Goal: Information Seeking & Learning: Learn about a topic

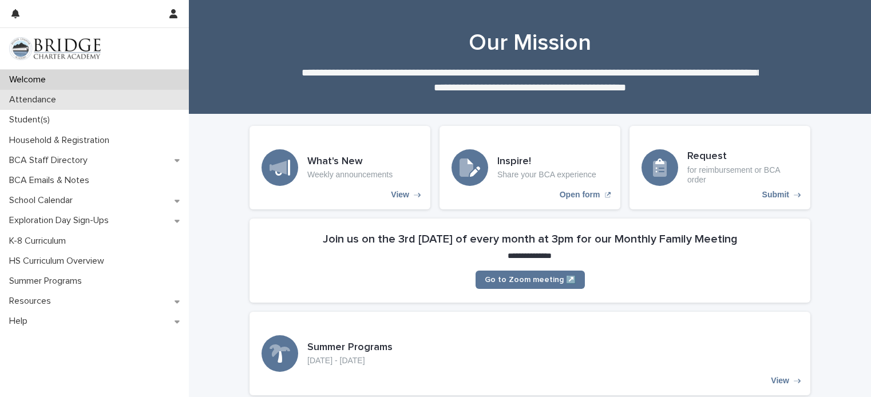
click at [92, 106] on div "Attendance" at bounding box center [94, 100] width 189 height 20
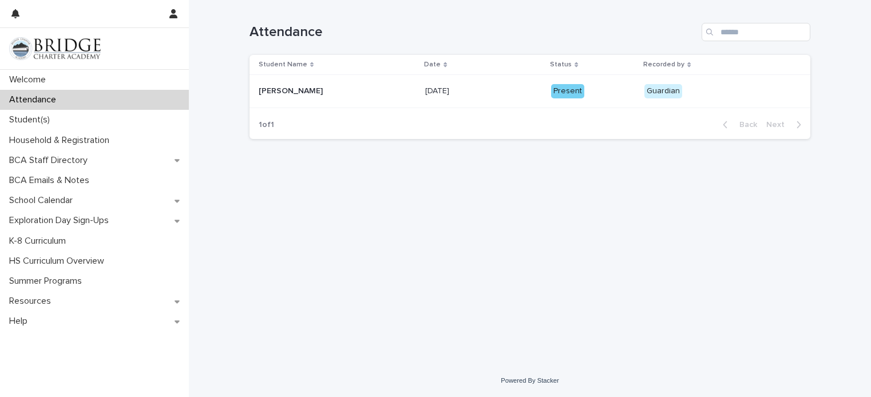
click at [283, 90] on p "[PERSON_NAME]" at bounding box center [292, 90] width 66 height 12
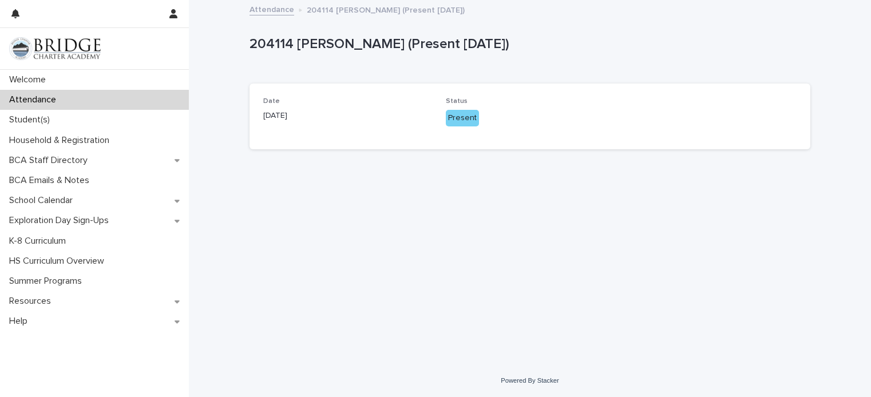
click at [365, 121] on div "Date [DATE]" at bounding box center [347, 114] width 169 height 34
click at [64, 116] on div "Student(s)" at bounding box center [94, 120] width 189 height 20
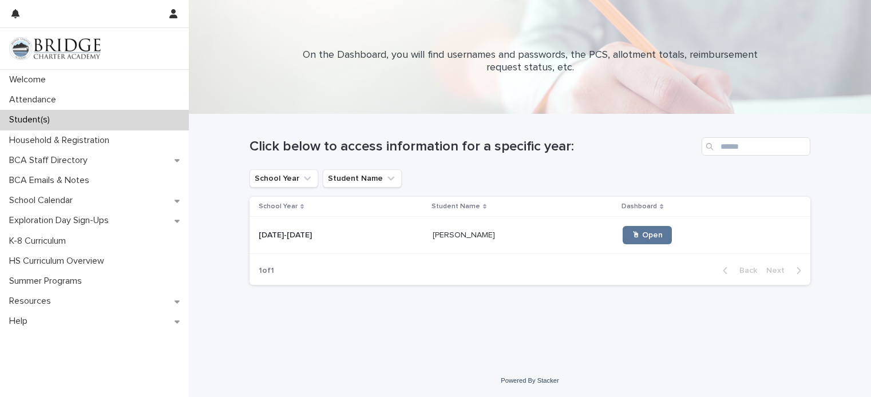
click at [428, 245] on td "[PERSON_NAME] [PERSON_NAME]" at bounding box center [523, 235] width 191 height 37
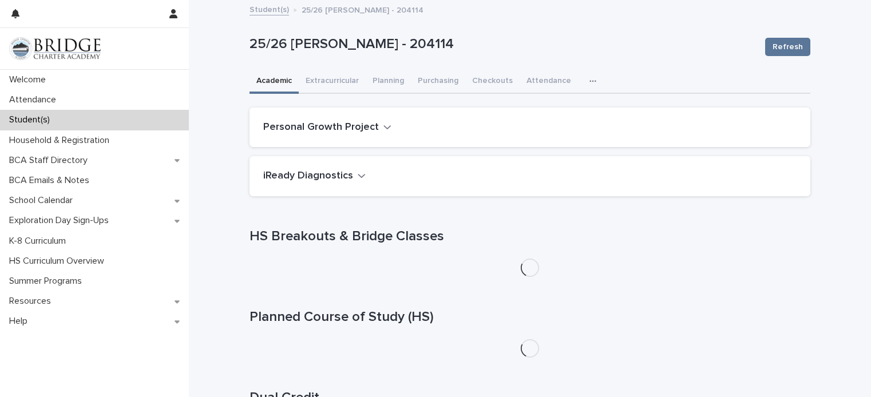
scroll to position [9, 0]
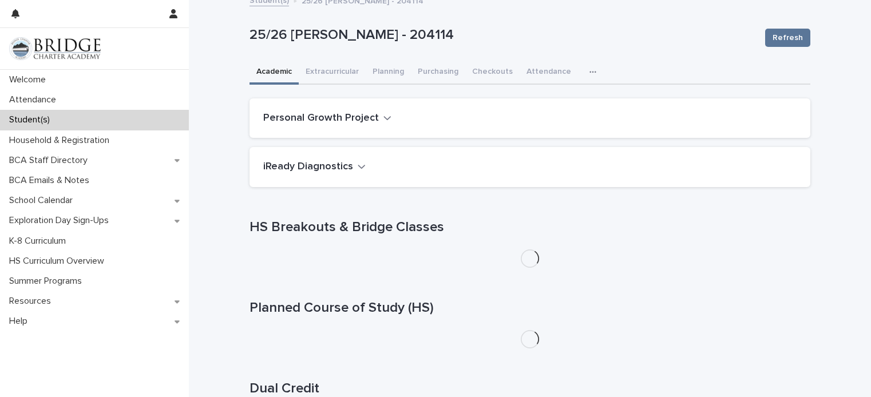
click at [589, 73] on icon "button" at bounding box center [592, 72] width 7 height 8
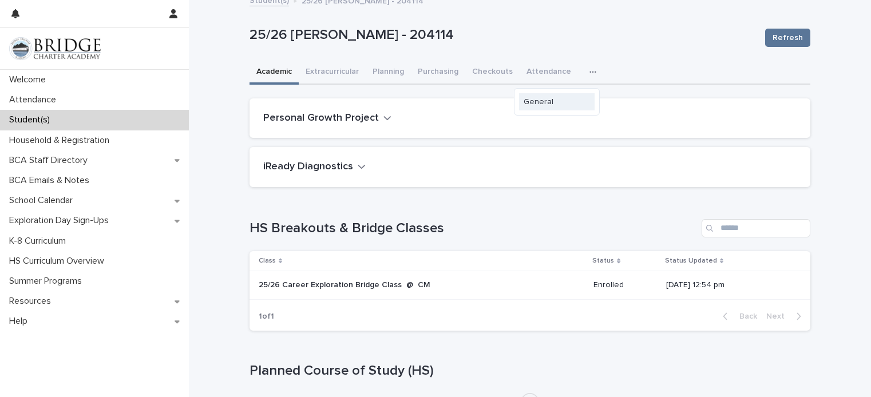
click at [544, 104] on span "General" at bounding box center [539, 102] width 30 height 8
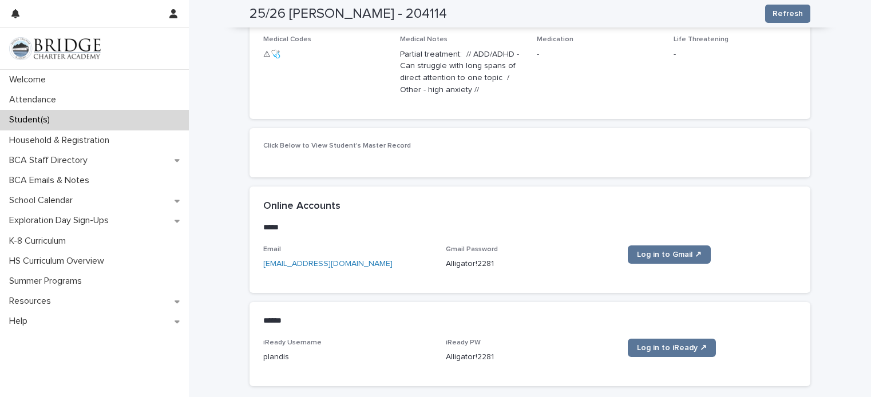
scroll to position [465, 0]
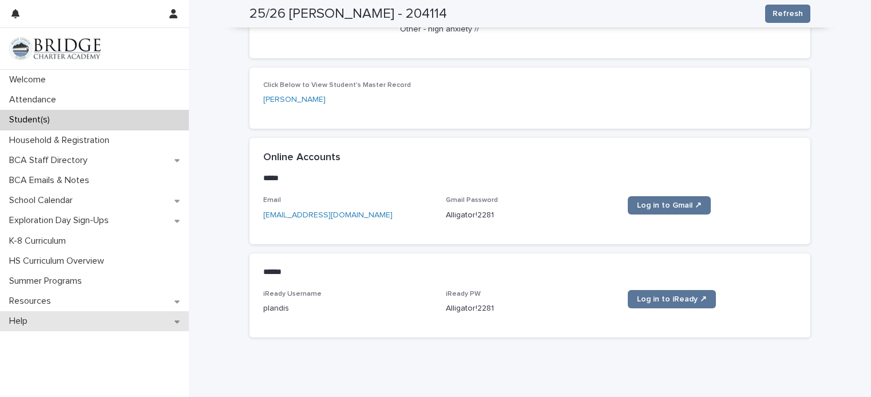
click at [93, 325] on div "Help" at bounding box center [94, 321] width 189 height 20
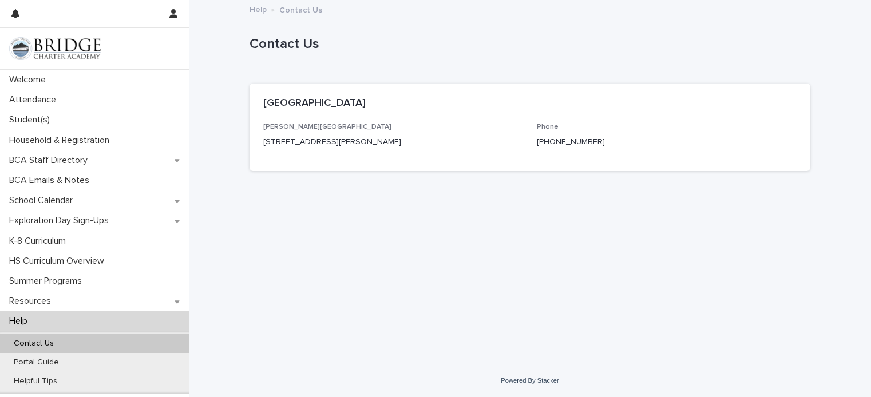
click at [359, 304] on div "Loading... Saving… Loading... Saving… Contact Us Contact Us Sorry, there was an…" at bounding box center [530, 168] width 572 height 335
click at [116, 133] on div "Household & Registration" at bounding box center [94, 140] width 189 height 20
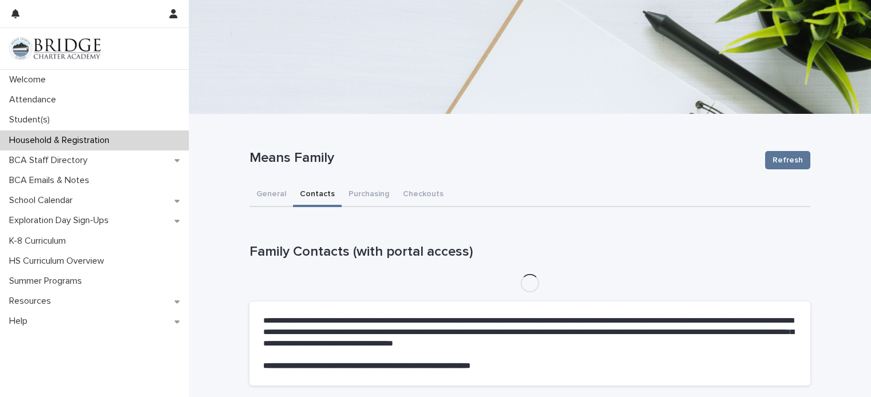
click at [317, 188] on button "Contacts" at bounding box center [317, 195] width 49 height 24
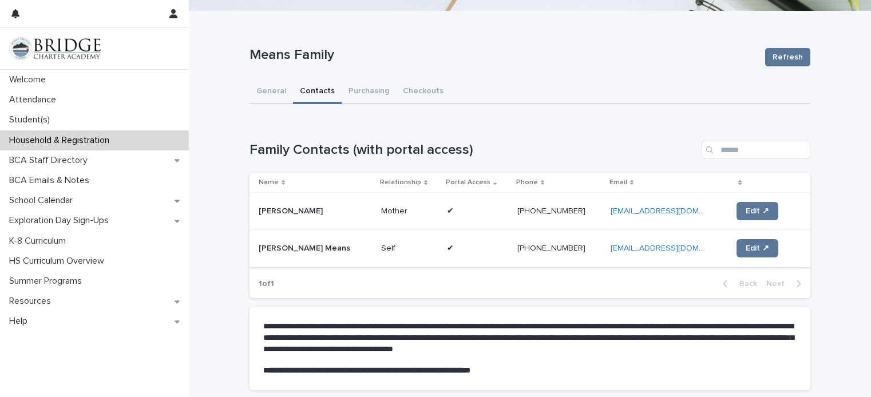
scroll to position [104, 0]
click at [746, 246] on span "Edit ↗" at bounding box center [757, 248] width 23 height 8
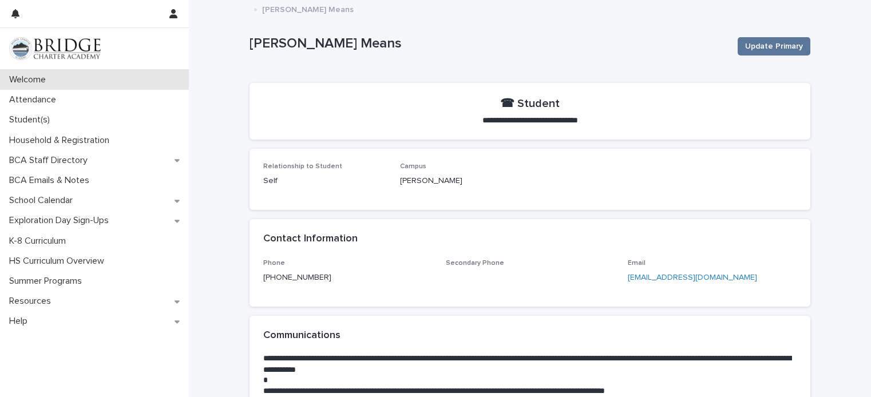
click at [70, 73] on div "Welcome" at bounding box center [94, 80] width 189 height 20
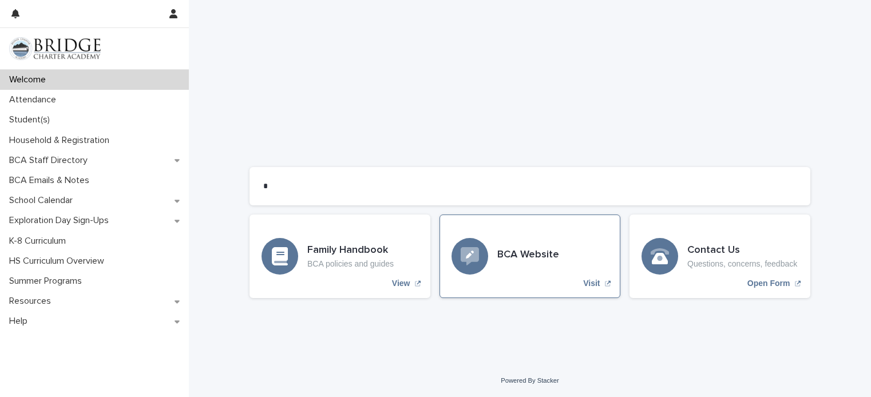
scroll to position [919, 0]
click at [169, 11] on button "button" at bounding box center [174, 13] width 22 height 27
click at [169, 11] on div at bounding box center [435, 198] width 871 height 397
click at [23, 15] on button "button" at bounding box center [16, 13] width 22 height 27
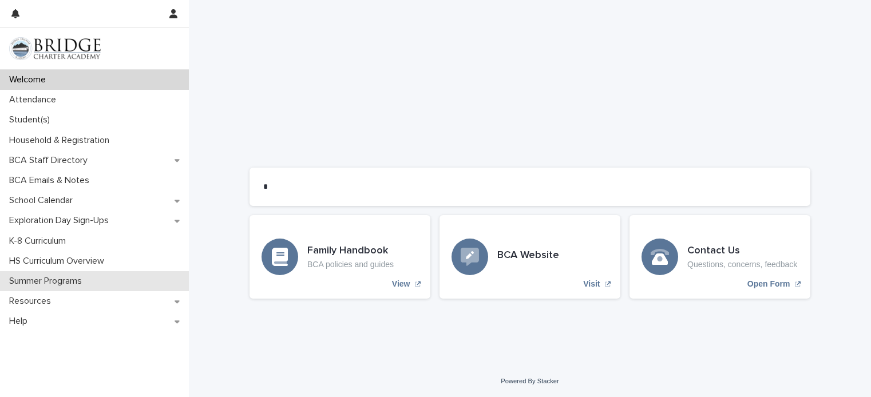
click at [58, 278] on p "Summer Programs" at bounding box center [48, 281] width 86 height 11
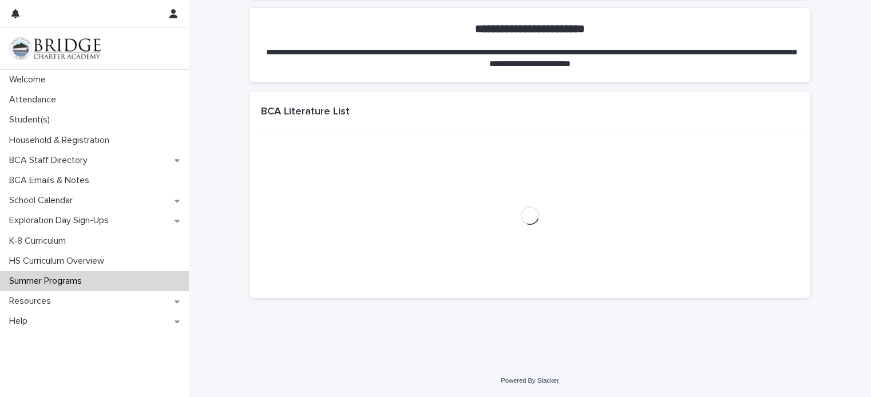
scroll to position [918, 0]
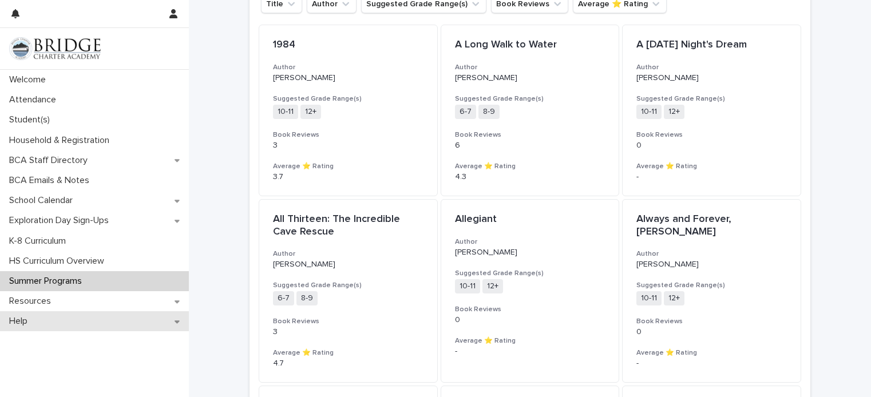
click at [33, 318] on p "Help" at bounding box center [21, 321] width 32 height 11
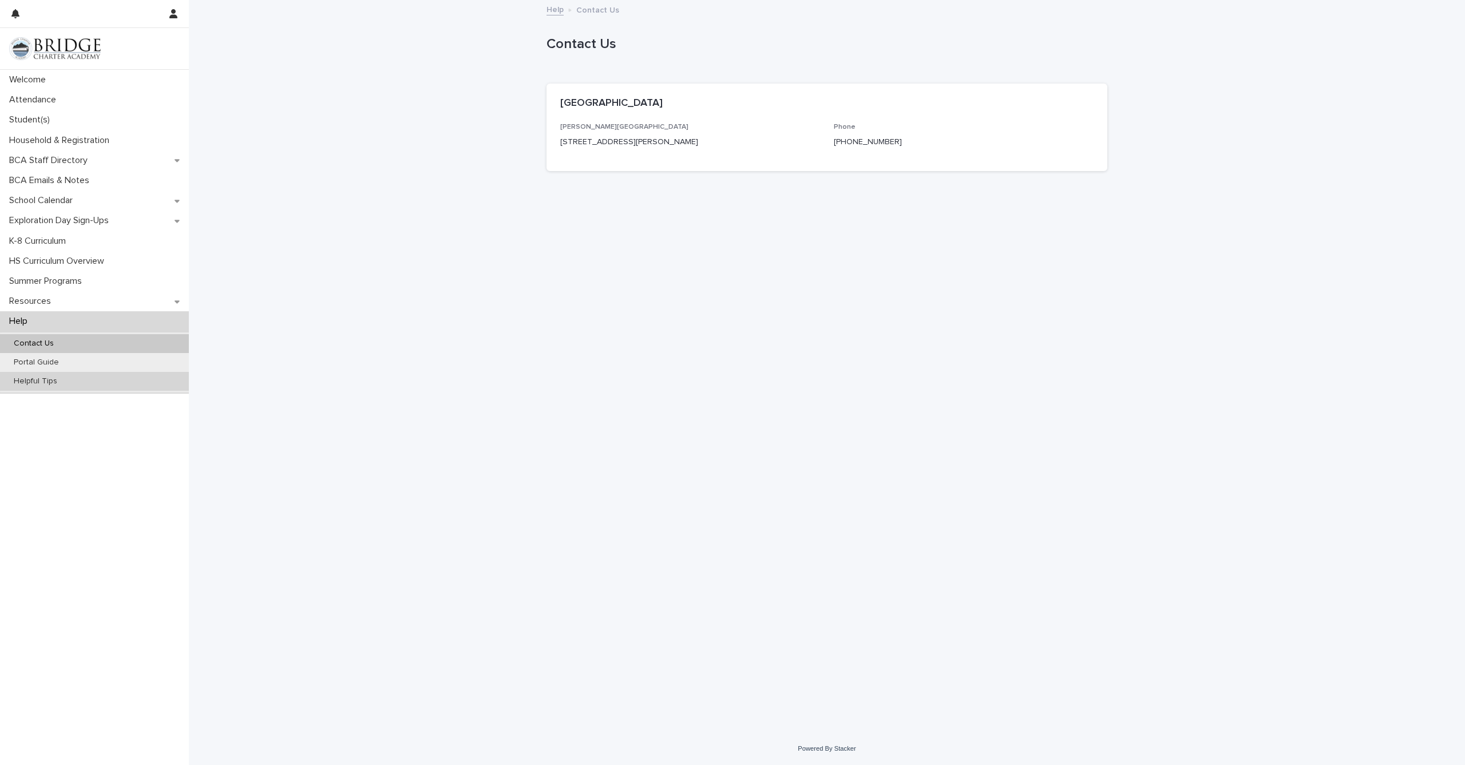
click at [66, 372] on div "Helpful Tips" at bounding box center [94, 381] width 189 height 19
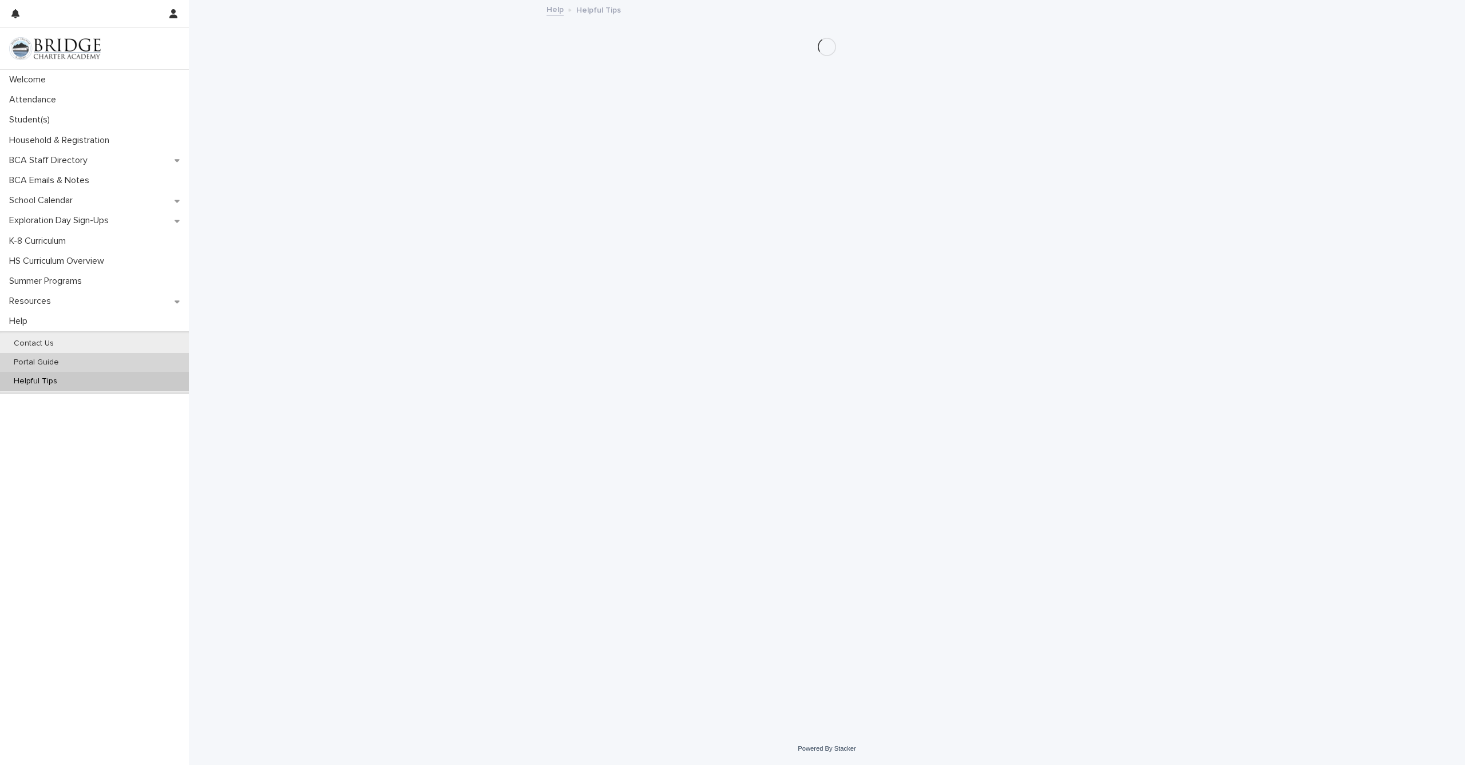
click at [68, 363] on div "Portal Guide" at bounding box center [94, 362] width 189 height 19
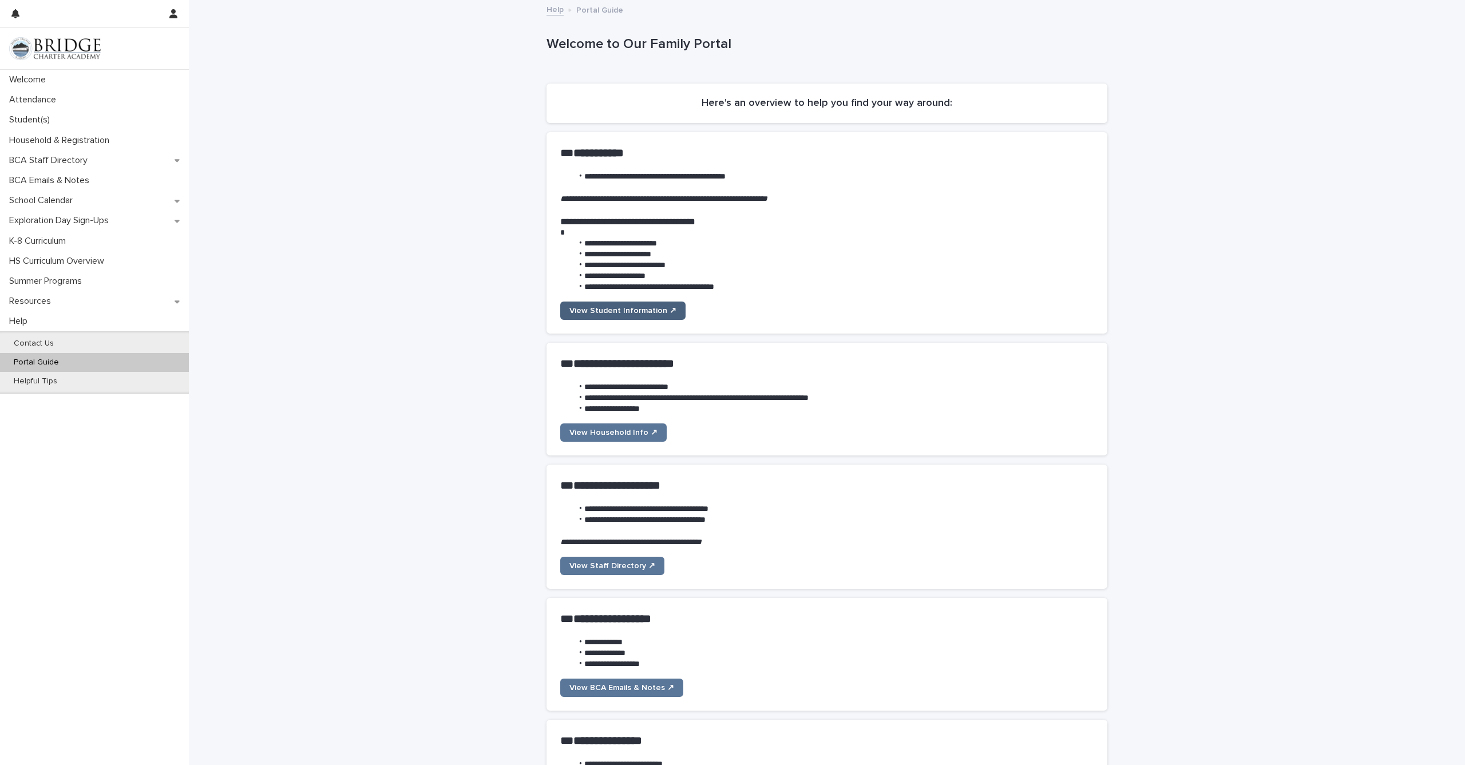
click at [602, 312] on link "View Student Information ↗" at bounding box center [622, 311] width 125 height 18
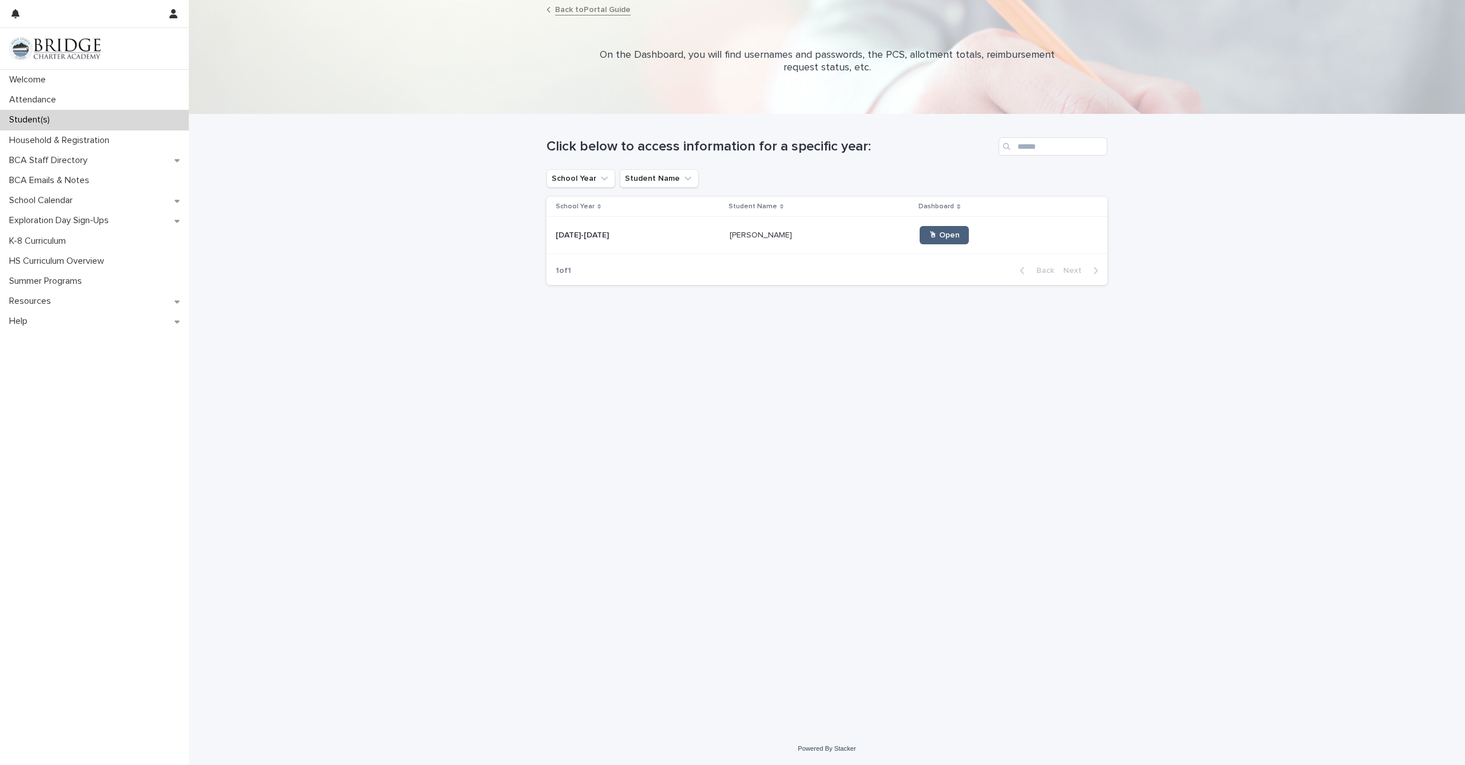
click at [870, 231] on span "🖱 Open" at bounding box center [944, 235] width 31 height 8
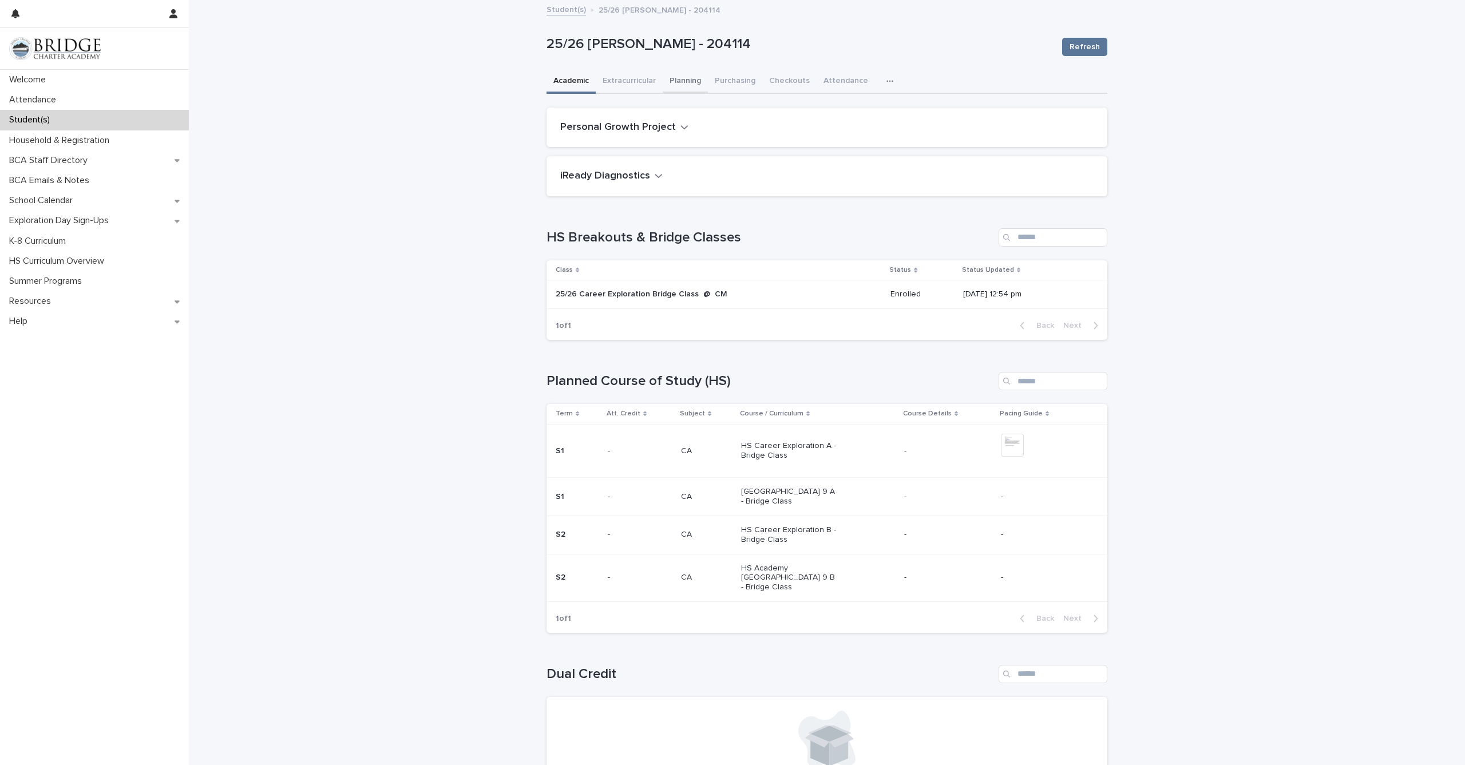
click at [684, 80] on button "Planning" at bounding box center [685, 82] width 45 height 24
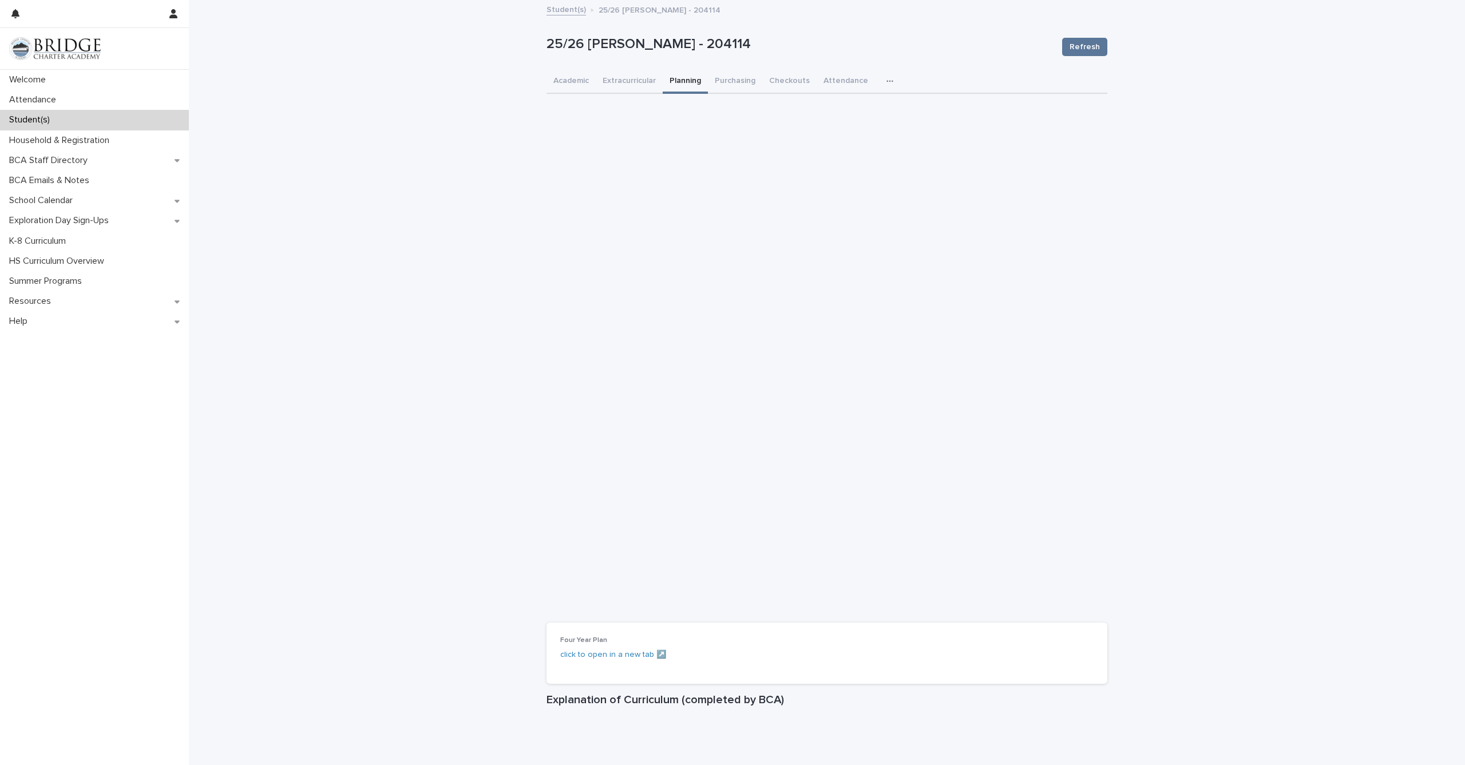
click at [870, 80] on button "button" at bounding box center [892, 81] width 25 height 23
click at [870, 104] on button "General" at bounding box center [854, 110] width 76 height 17
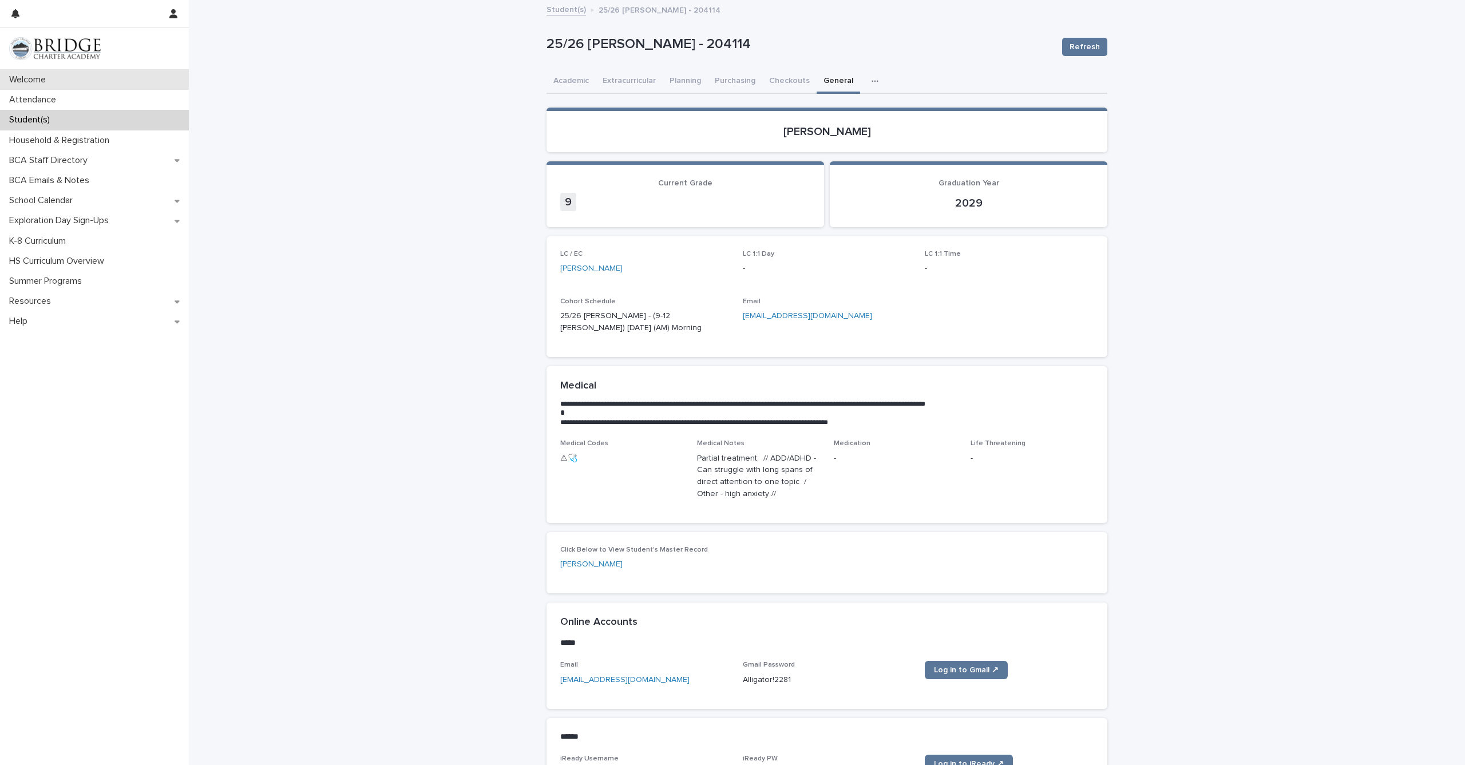
click at [58, 82] on div "Welcome" at bounding box center [94, 80] width 189 height 20
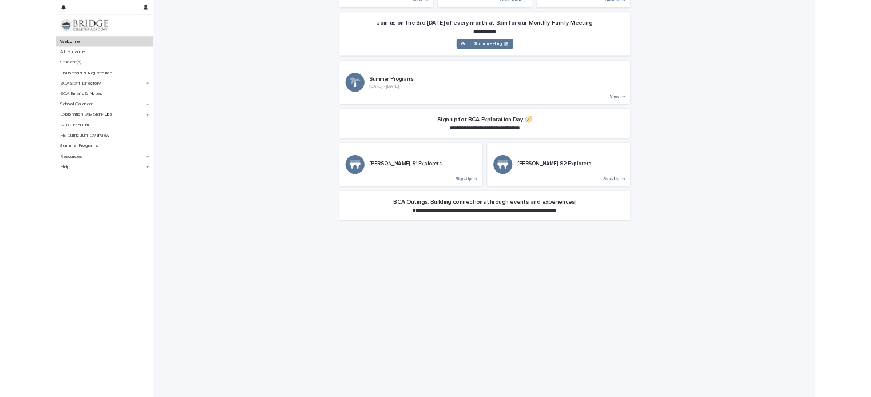
scroll to position [338, 0]
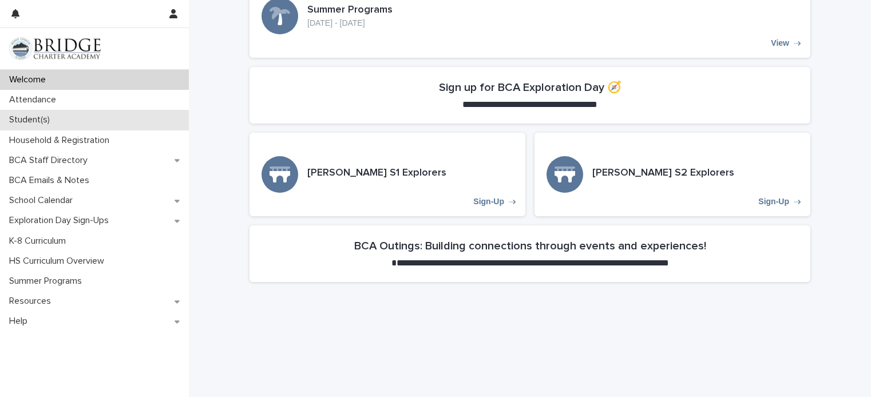
click at [60, 116] on div "Student(s)" at bounding box center [94, 120] width 189 height 20
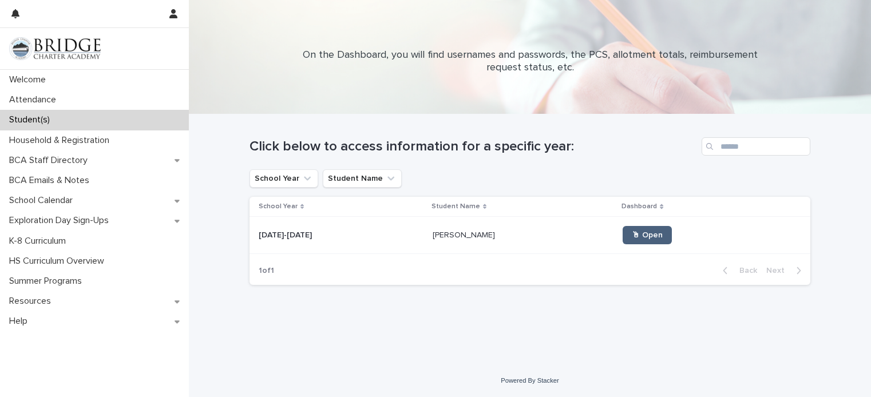
click at [632, 232] on span "🖱 Open" at bounding box center [647, 235] width 31 height 8
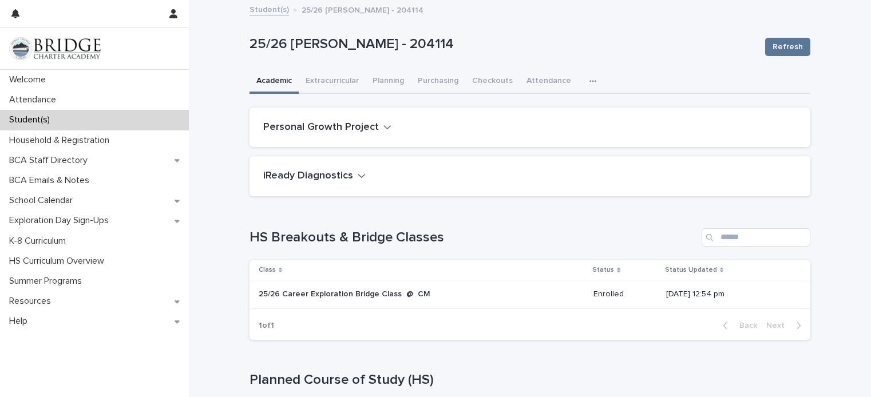
click at [591, 78] on div "button" at bounding box center [594, 81] width 11 height 8
click at [576, 108] on button "General" at bounding box center [557, 110] width 76 height 17
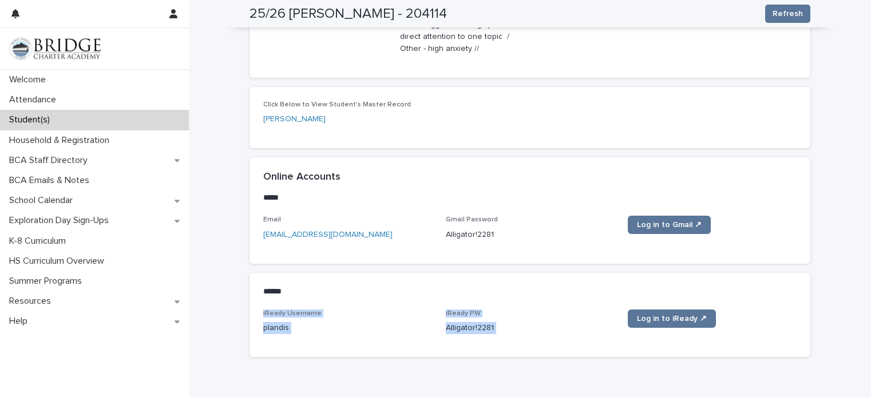
scroll to position [495, 0]
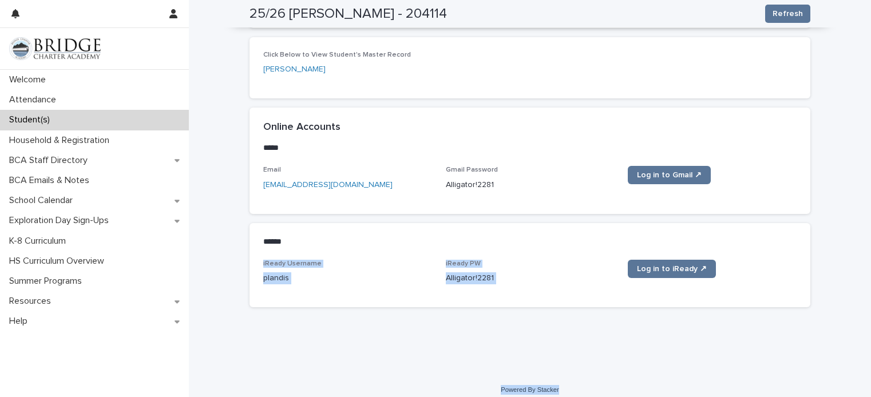
drag, startPoint x: 843, startPoint y: 394, endPoint x: 813, endPoint y: 365, distance: 42.5
click at [842, 397] on html "Welcome Attendance Student(s) Household & Registration BCA Staff Directory BCA …" at bounding box center [435, 198] width 871 height 397
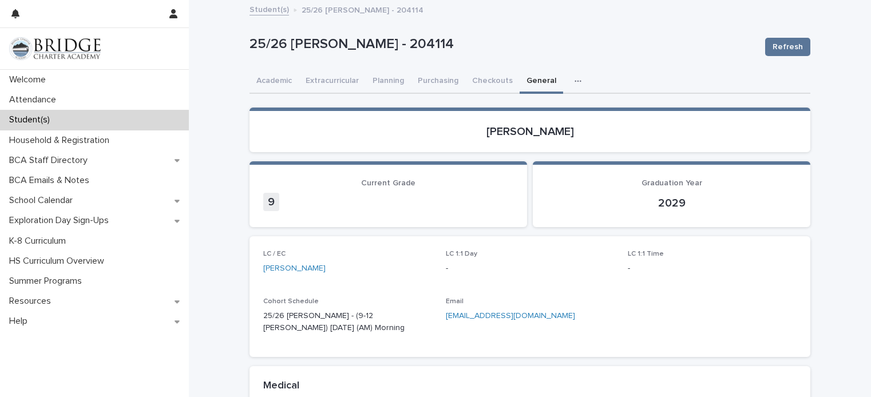
scroll to position [0, 0]
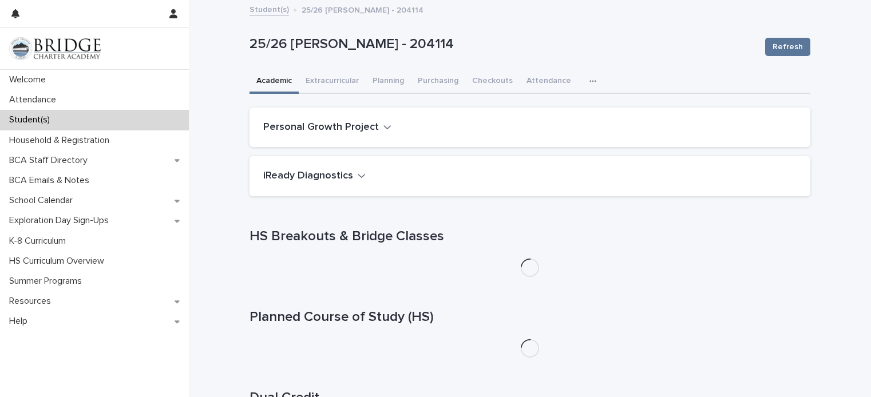
drag, startPoint x: 260, startPoint y: 78, endPoint x: 284, endPoint y: 77, distance: 23.5
click at [260, 78] on button "Academic" at bounding box center [273, 82] width 49 height 24
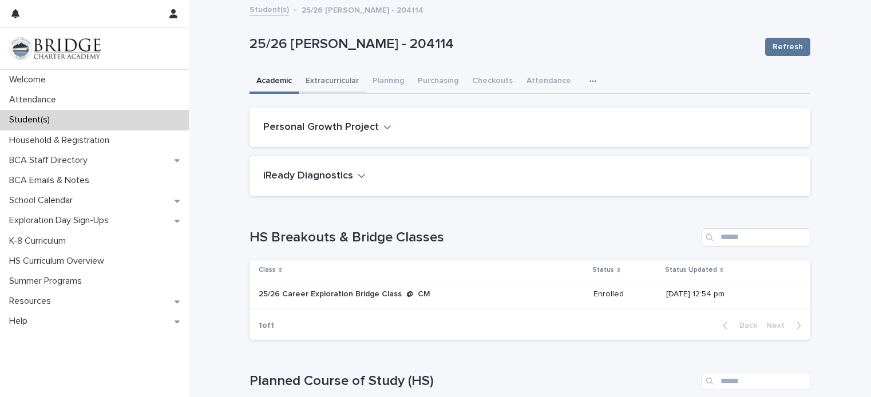
click at [322, 76] on button "Extracurricular" at bounding box center [332, 82] width 67 height 24
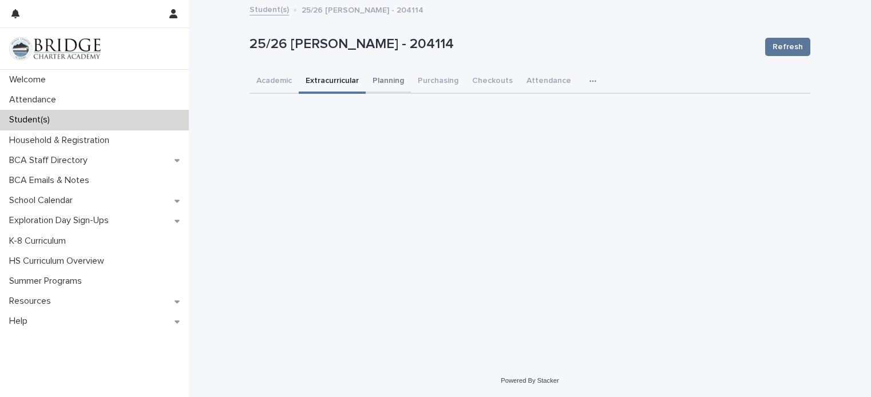
click at [392, 79] on button "Planning" at bounding box center [388, 82] width 45 height 24
click at [589, 80] on icon "button" at bounding box center [592, 81] width 7 height 8
click at [589, 81] on icon "button" at bounding box center [592, 81] width 7 height 8
drag, startPoint x: 583, startPoint y: 78, endPoint x: 556, endPoint y: 105, distance: 37.6
click at [589, 78] on icon "button" at bounding box center [592, 81] width 7 height 8
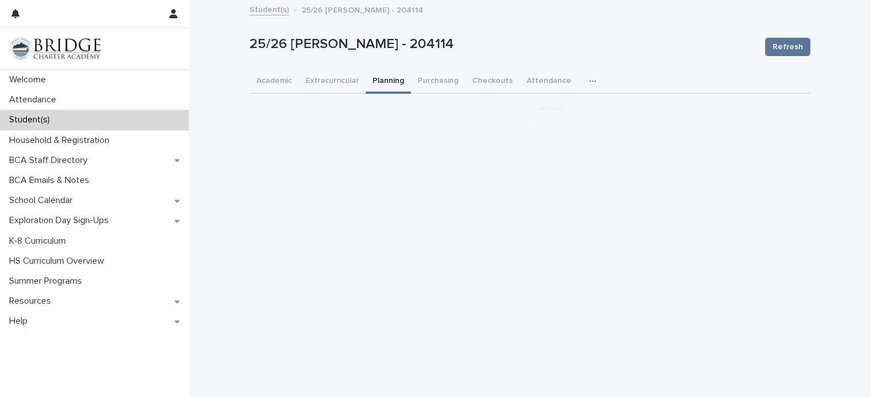
click at [556, 105] on button "General" at bounding box center [565, 108] width 62 height 14
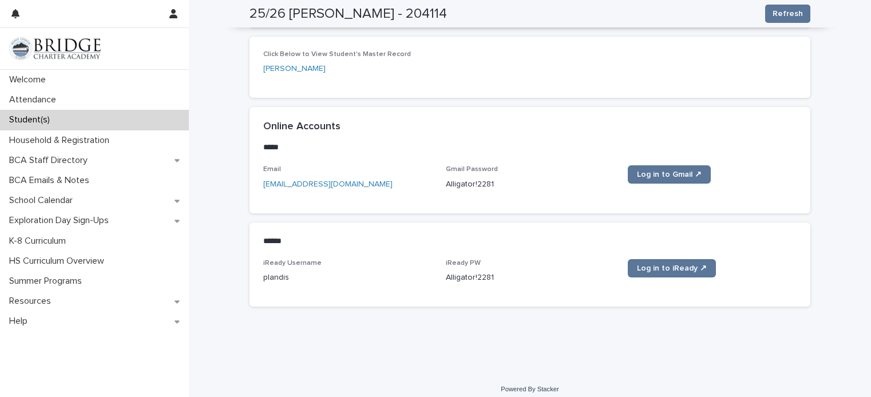
scroll to position [495, 0]
